Goal: Information Seeking & Learning: Compare options

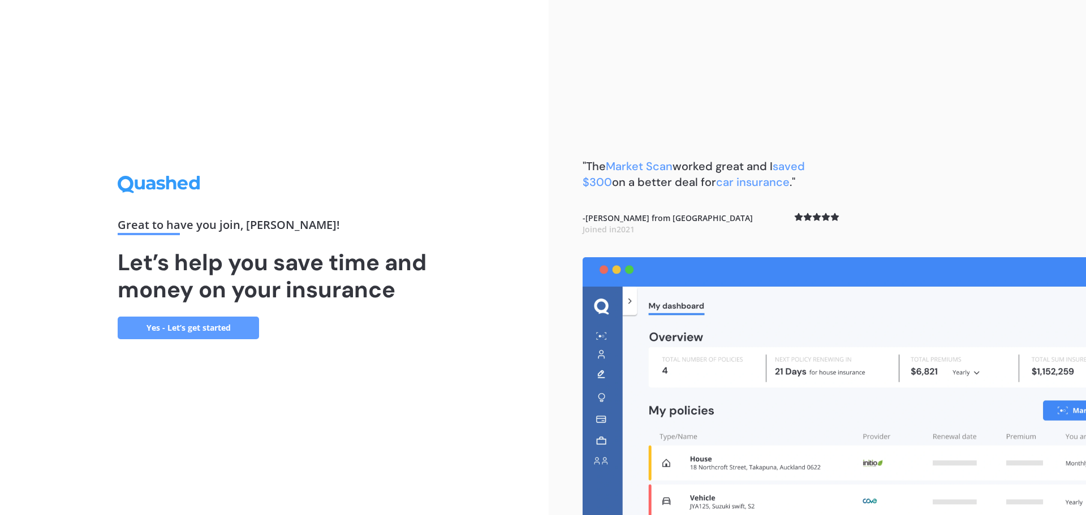
click at [202, 326] on link "Yes - Let’s get started" at bounding box center [188, 328] width 141 height 23
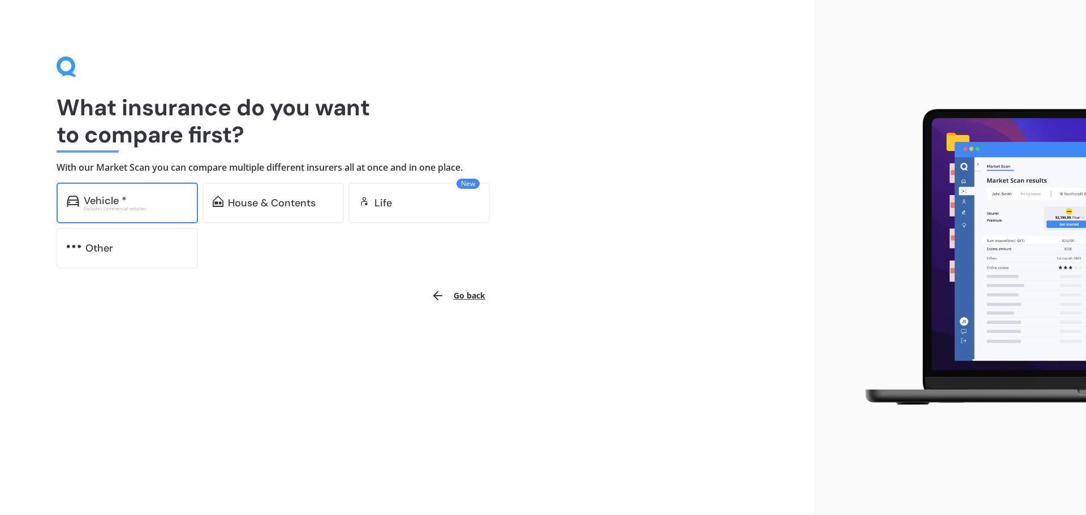
click at [141, 203] on div "Vehicle *" at bounding box center [136, 200] width 104 height 11
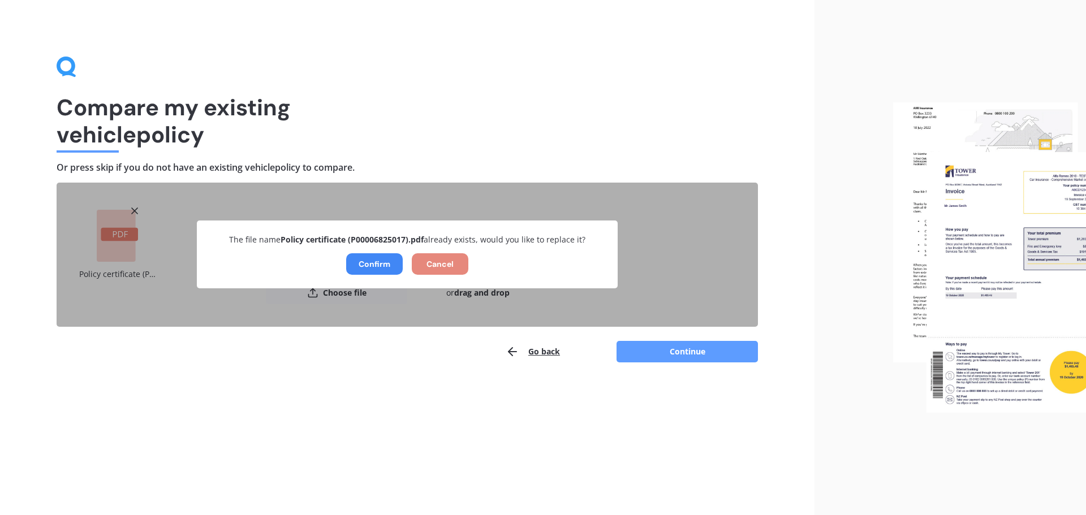
click at [447, 269] on button "Cancel" at bounding box center [440, 264] width 57 height 22
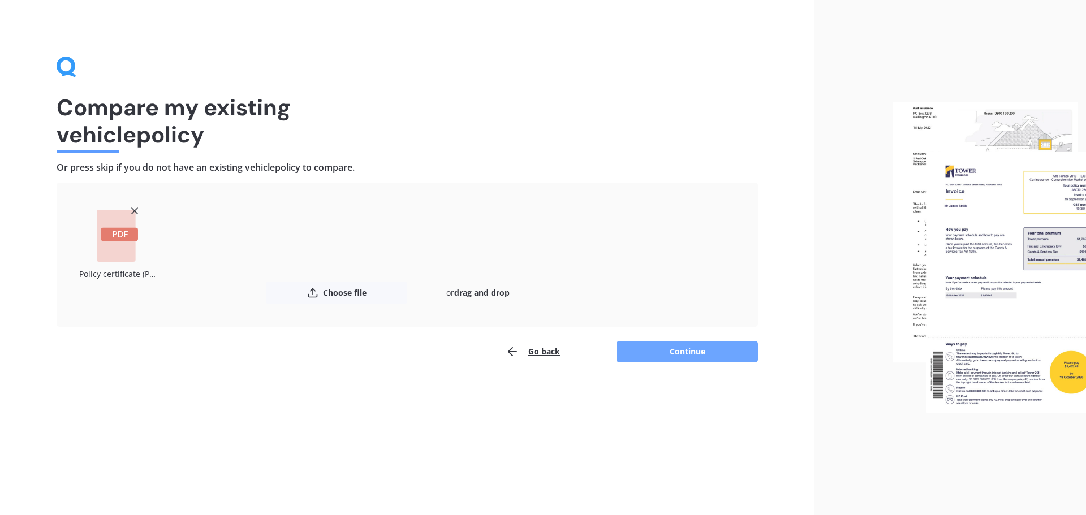
click at [690, 352] on button "Continue" at bounding box center [687, 352] width 141 height 22
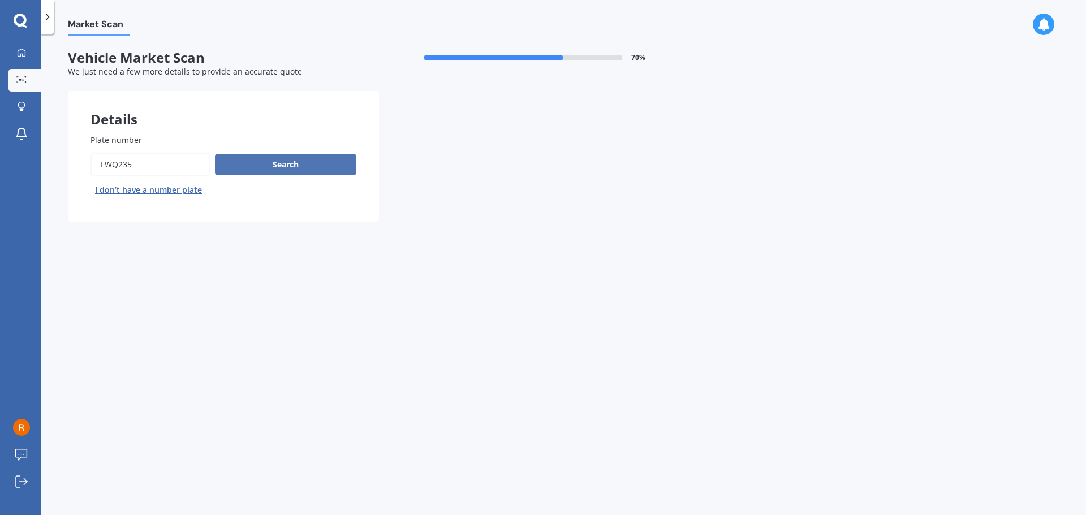
click at [304, 164] on button "Search" at bounding box center [285, 165] width 141 height 22
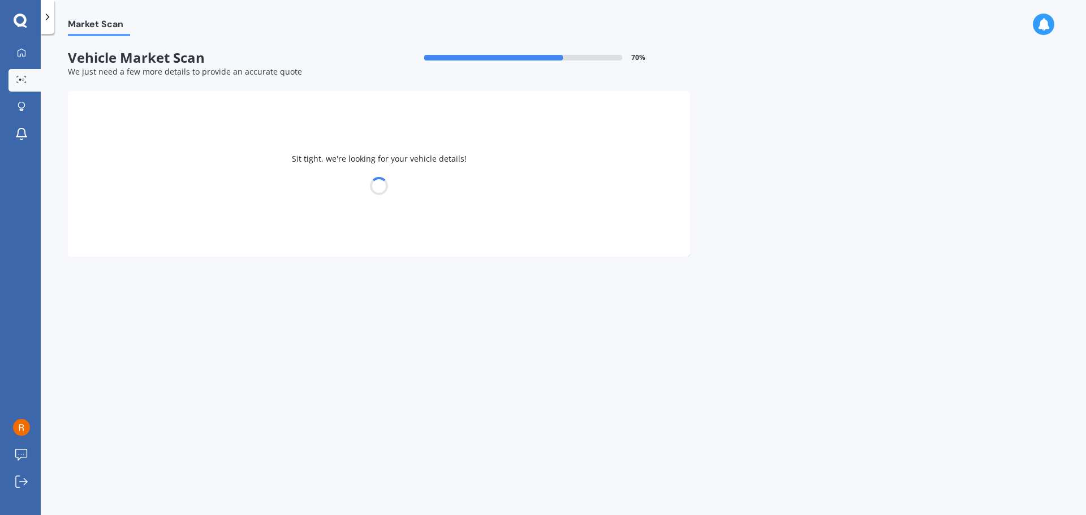
select select "NISSAN"
select select "TIIDA"
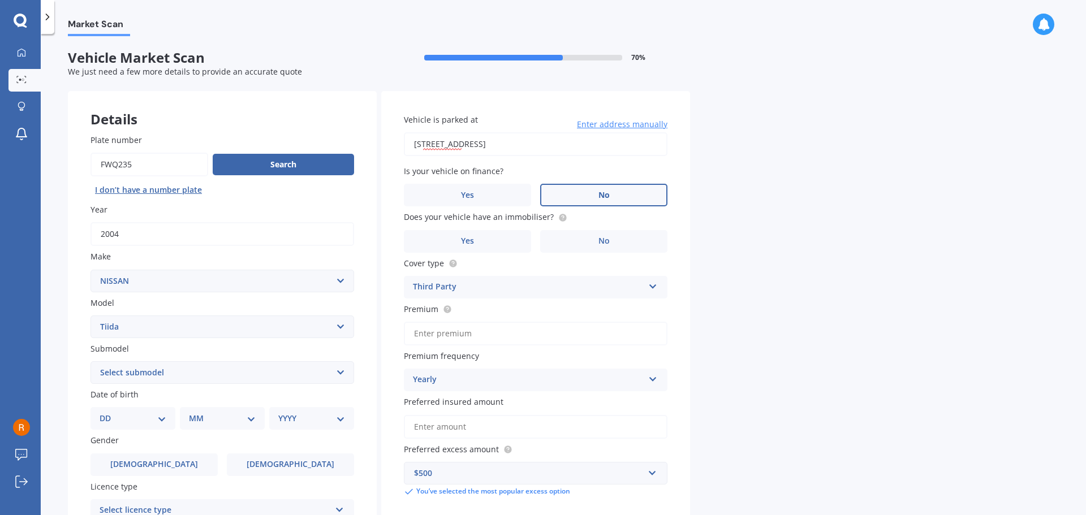
click at [617, 194] on label "No" at bounding box center [603, 195] width 127 height 23
click at [0, 0] on input "No" at bounding box center [0, 0] width 0 height 0
click at [603, 243] on span "No" at bounding box center [604, 242] width 11 height 10
click at [0, 0] on input "No" at bounding box center [0, 0] width 0 height 0
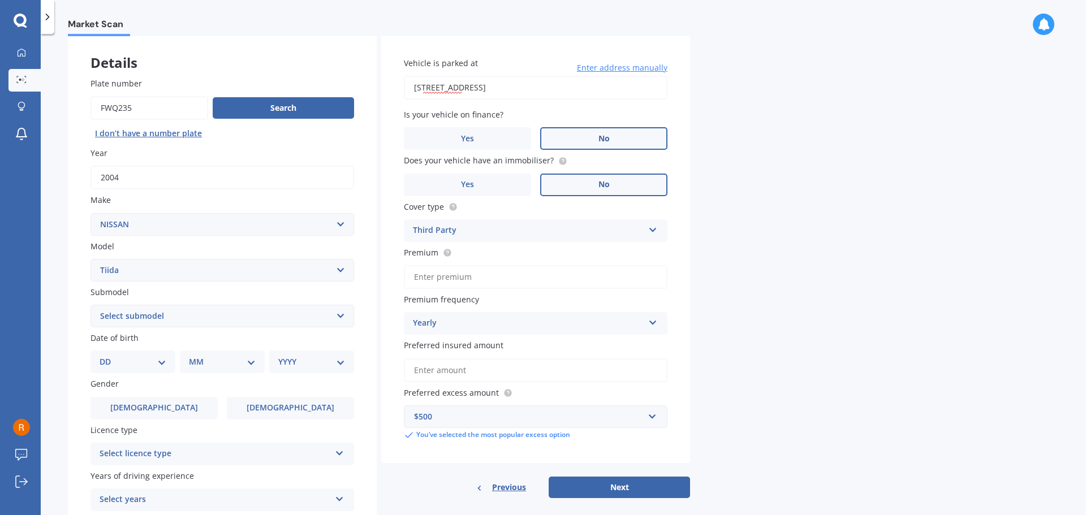
click at [530, 278] on input "Premium" at bounding box center [536, 277] width 264 height 24
click at [503, 277] on input "Premium" at bounding box center [536, 277] width 264 height 24
type input "$12.65"
click at [646, 323] on div "Yearly Yearly Six-Monthly Quarterly Monthly Fortnightly Weekly" at bounding box center [536, 323] width 264 height 23
click at [471, 431] on div "Fortnightly" at bounding box center [536, 427] width 263 height 20
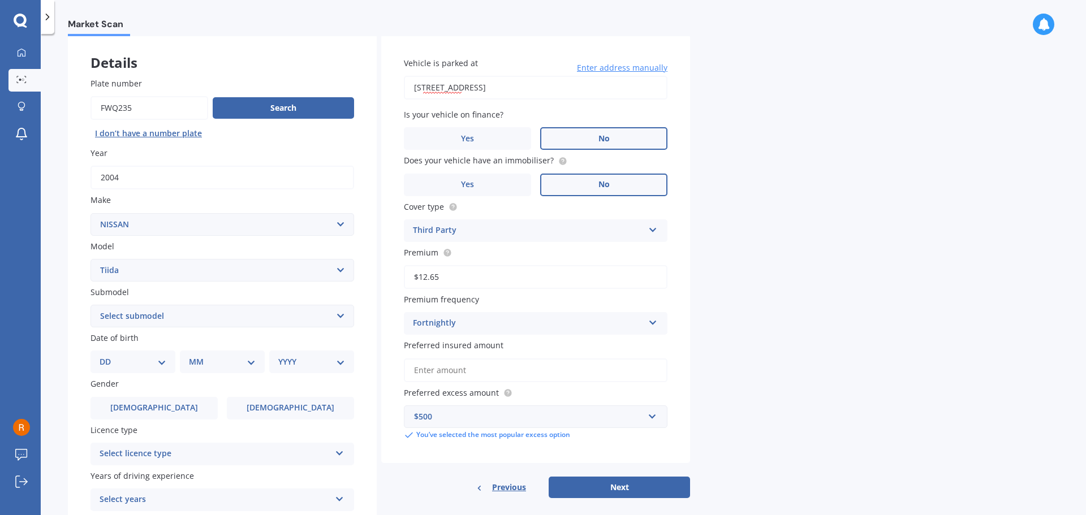
scroll to position [113, 0]
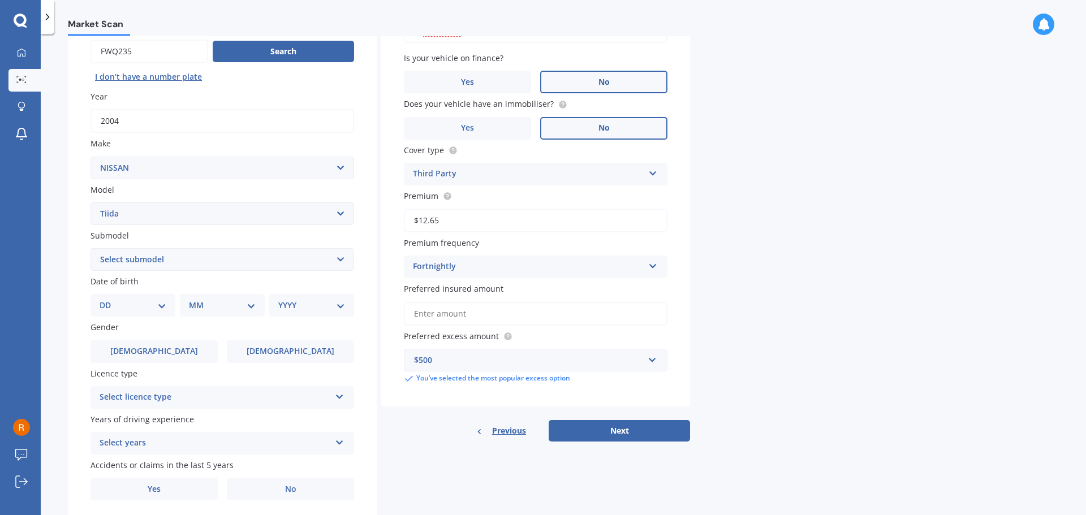
click at [627, 431] on button "Next" at bounding box center [619, 431] width 141 height 22
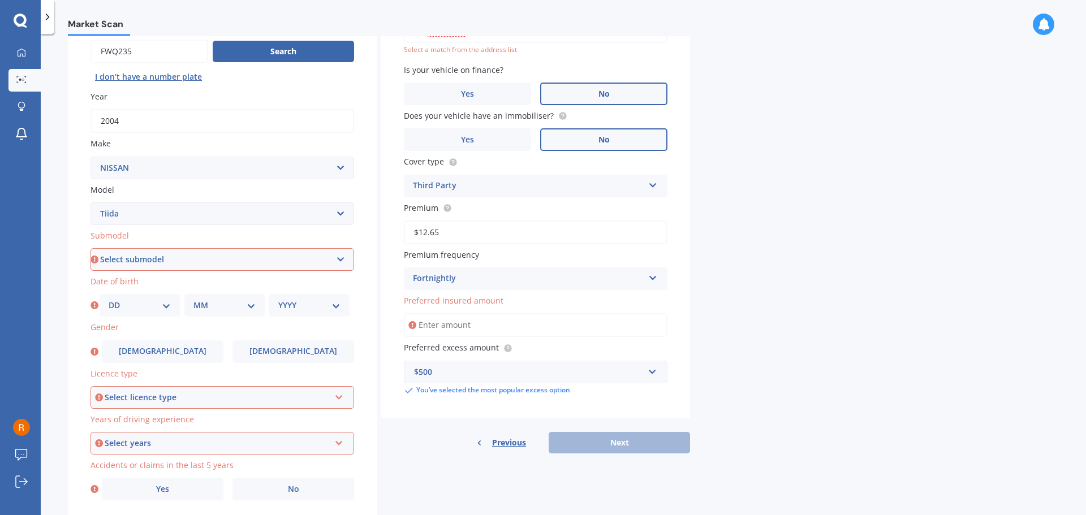
click at [512, 325] on input "Preferred insured amount" at bounding box center [536, 325] width 264 height 24
click at [485, 325] on input "Preferred insured amount" at bounding box center [536, 325] width 264 height 24
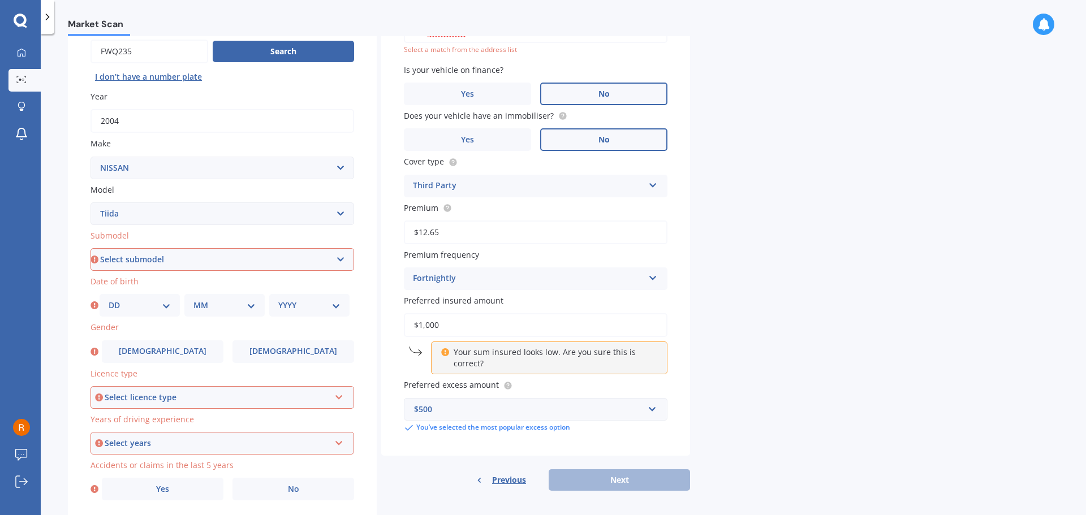
click at [695, 436] on div "Market Scan Vehicle Market Scan 70 % We just need a few more details to provide…" at bounding box center [564, 277] width 1046 height 482
drag, startPoint x: 479, startPoint y: 327, endPoint x: 273, endPoint y: 328, distance: 206.5
click at [273, 328] on div "Details Plate number Search I don’t have a number plate Year [DATE] Make Select…" at bounding box center [379, 251] width 622 height 546
click at [578, 375] on div "Vehicle is parked at [STREET_ADDRESS] Enter address manually Select a match fro…" at bounding box center [535, 217] width 309 height 478
drag, startPoint x: 478, startPoint y: 330, endPoint x: 302, endPoint y: 333, distance: 176.0
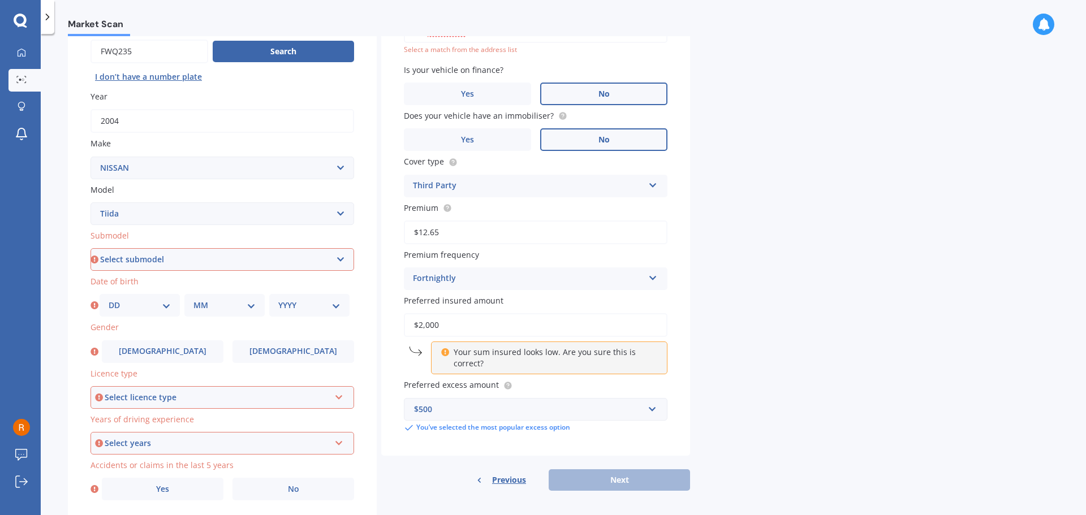
click at [296, 331] on div "Details Plate number Search I don’t have a number plate Year [DATE] Make Select…" at bounding box center [379, 251] width 622 height 546
type input "$3,000"
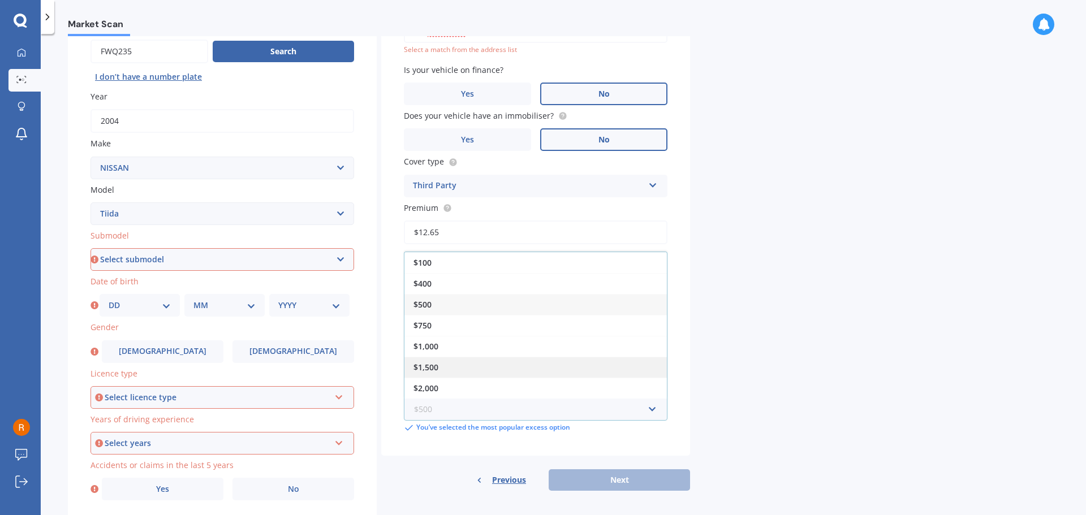
scroll to position [151, 0]
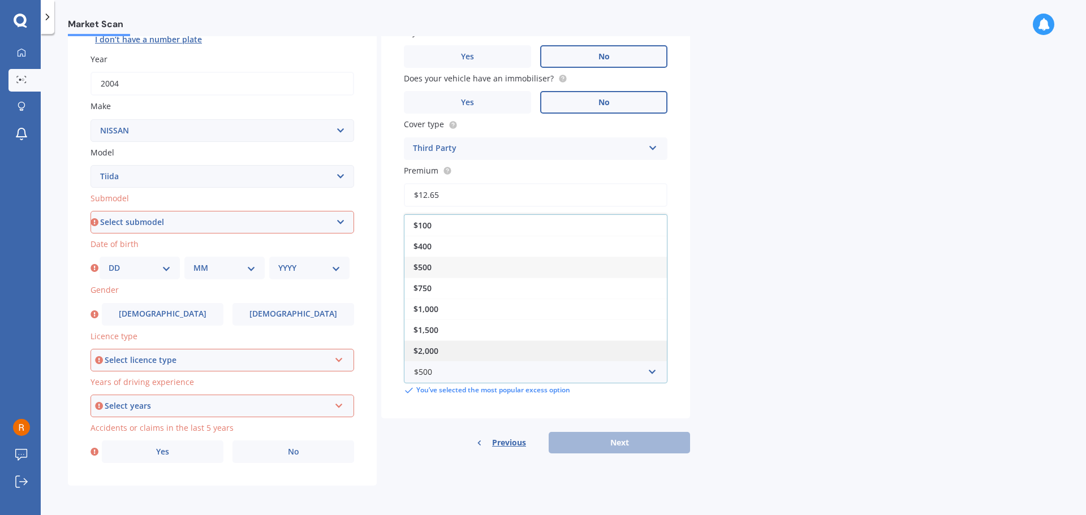
click at [443, 347] on div "$2,000" at bounding box center [536, 351] width 263 height 21
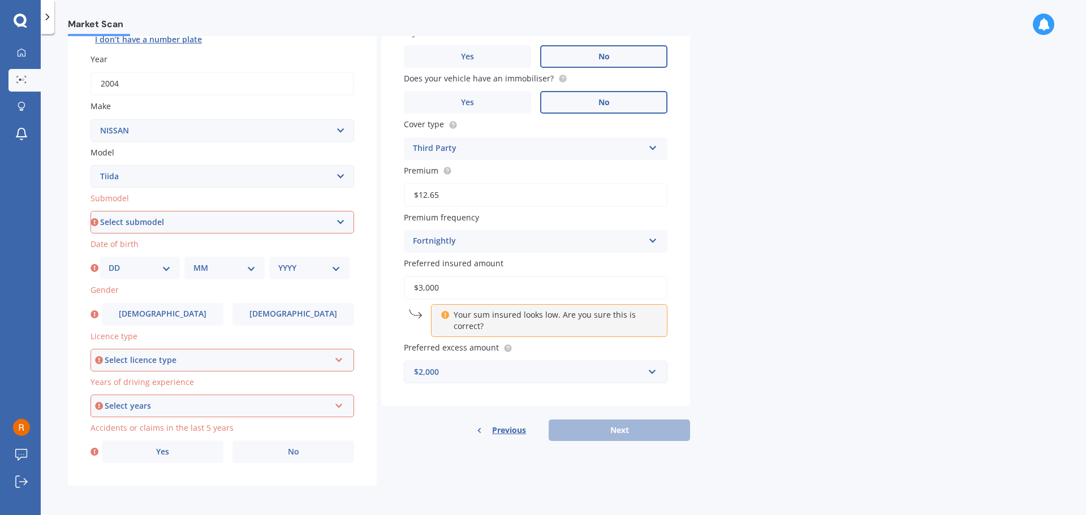
click at [478, 324] on p "Your sum insured looks low. Are you sure this is correct?" at bounding box center [554, 321] width 200 height 23
click at [510, 373] on div "$2,000" at bounding box center [529, 372] width 230 height 12
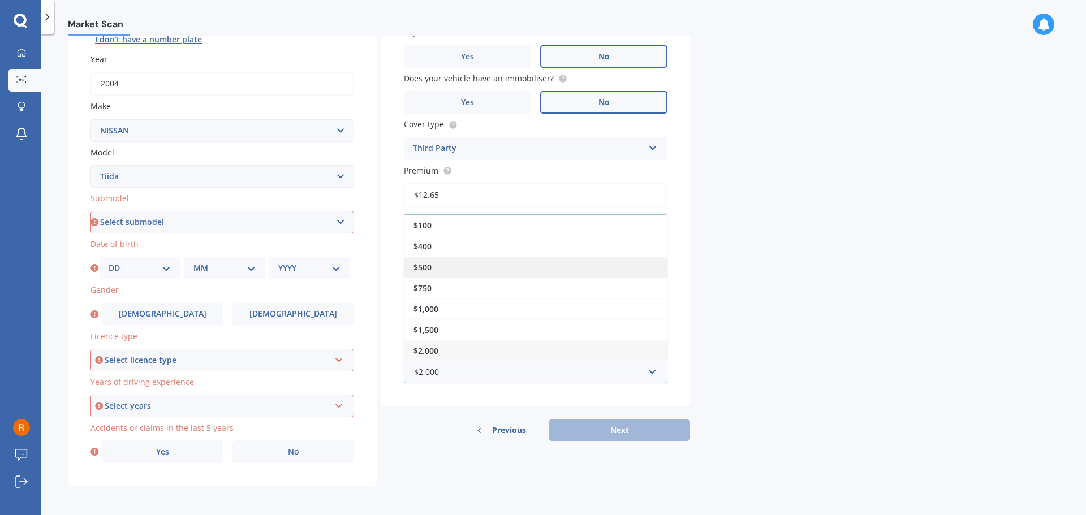
click at [462, 265] on div "$500" at bounding box center [536, 267] width 263 height 21
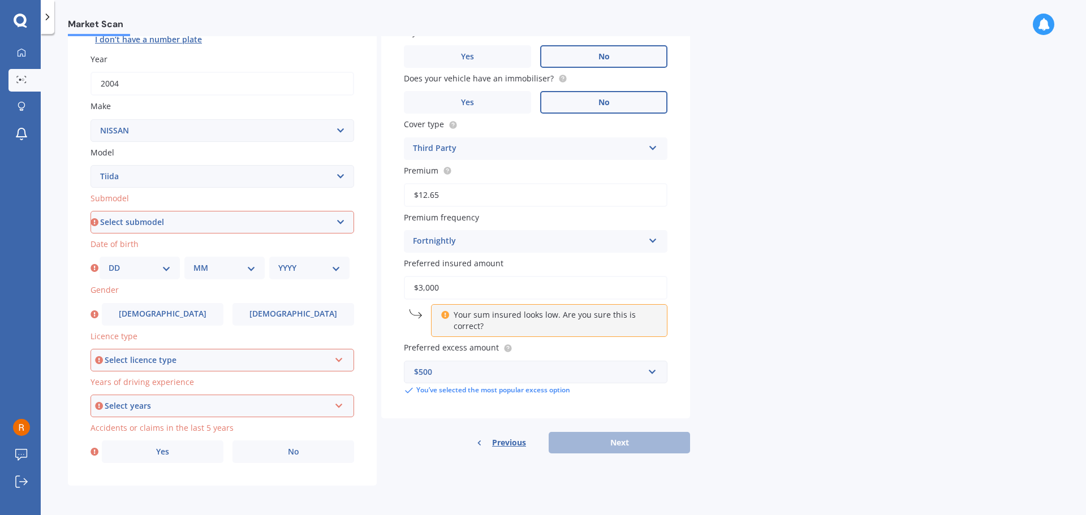
click at [642, 446] on div "Previous Next" at bounding box center [535, 443] width 309 height 22
